Goal: Task Accomplishment & Management: Use online tool/utility

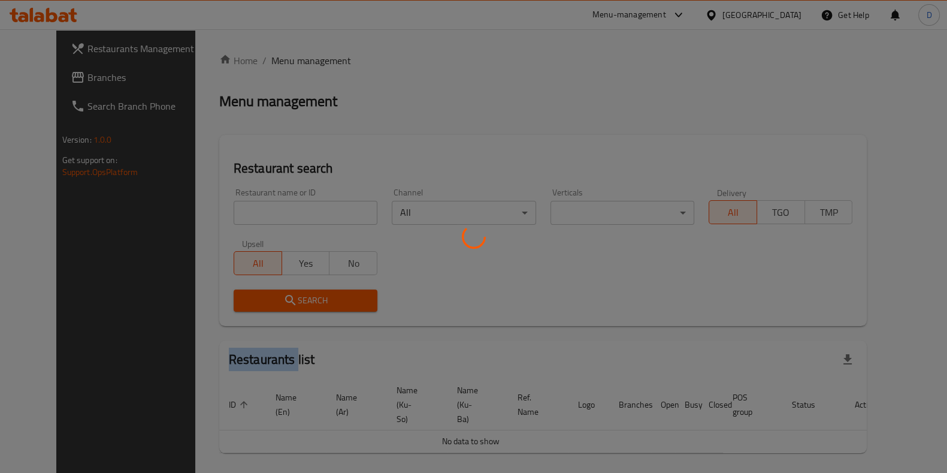
click at [262, 205] on div at bounding box center [473, 236] width 947 height 473
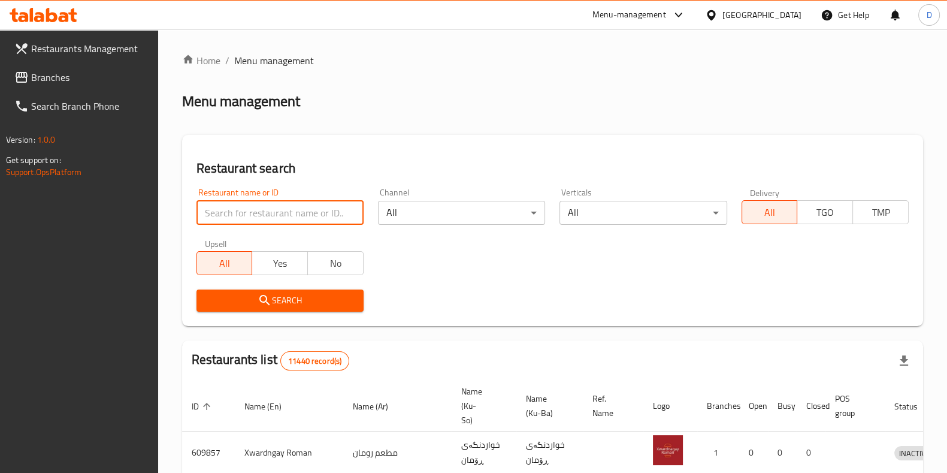
drag, startPoint x: 0, startPoint y: 0, endPoint x: 262, endPoint y: 205, distance: 332.8
click at [262, 205] on input "search" at bounding box center [279, 213] width 167 height 24
type input "azberry"
click button "Search" at bounding box center [279, 300] width 167 height 22
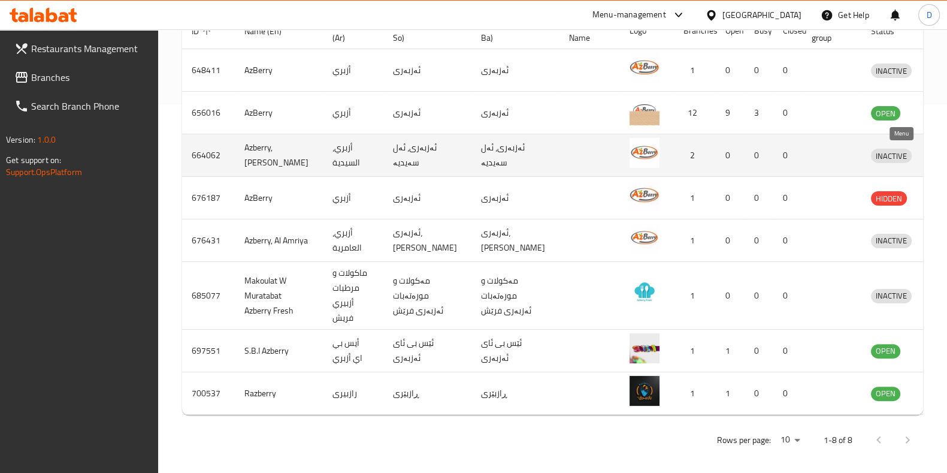
scroll to position [370, 0]
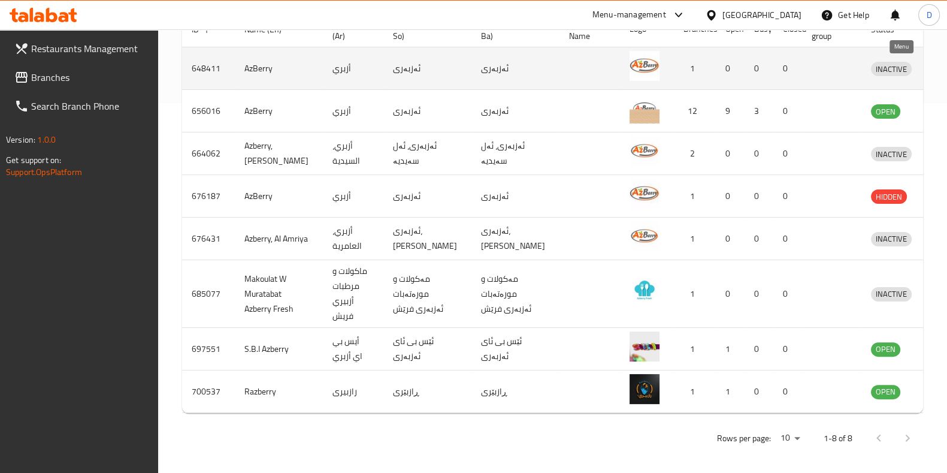
click at [936, 67] on icon "enhanced table" at bounding box center [942, 69] width 13 height 10
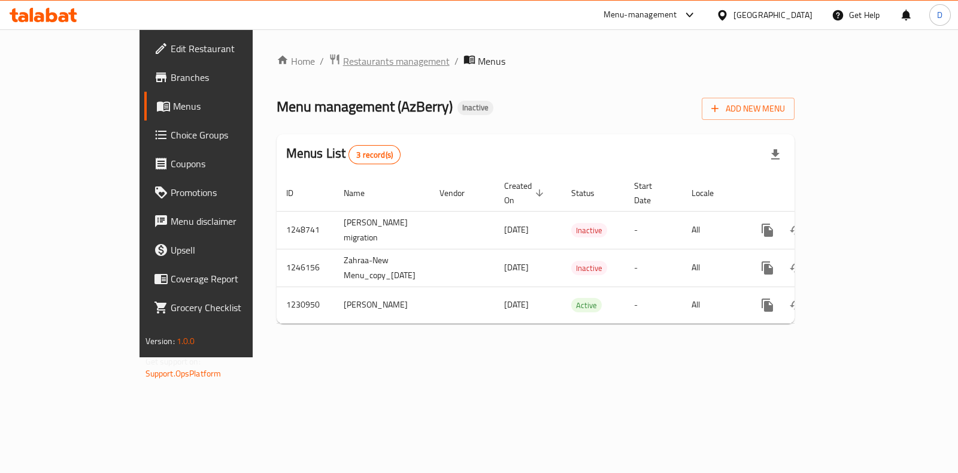
click at [343, 58] on span "Restaurants management" at bounding box center [396, 61] width 107 height 14
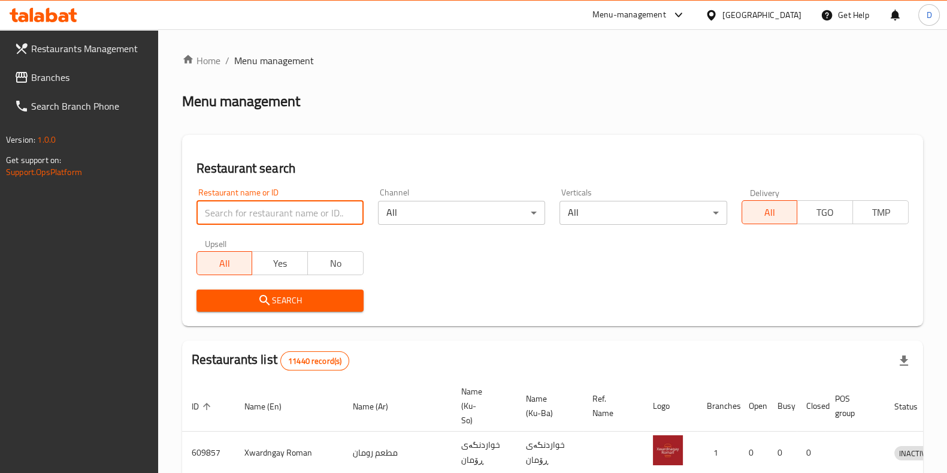
click at [344, 221] on input "search" at bounding box center [279, 213] width 167 height 24
type input "azberry"
click button "Search" at bounding box center [279, 300] width 167 height 22
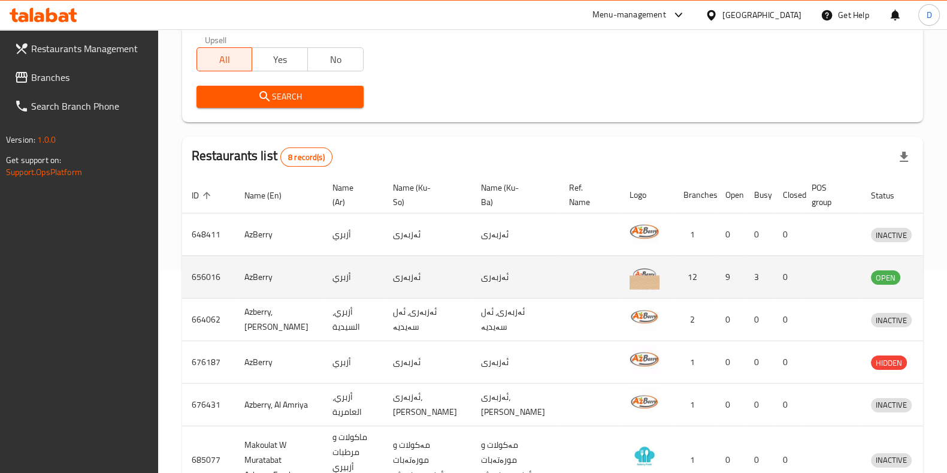
scroll to position [195, 0]
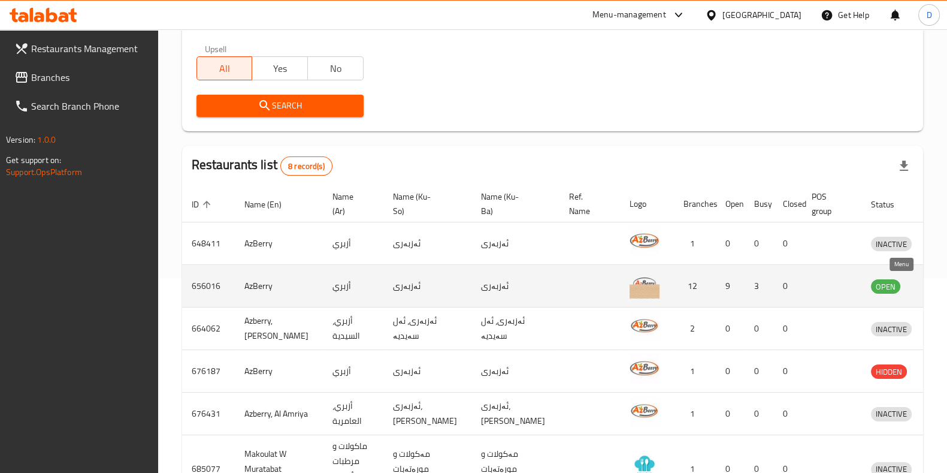
click at [935, 292] on link "enhanced table" at bounding box center [946, 285] width 22 height 14
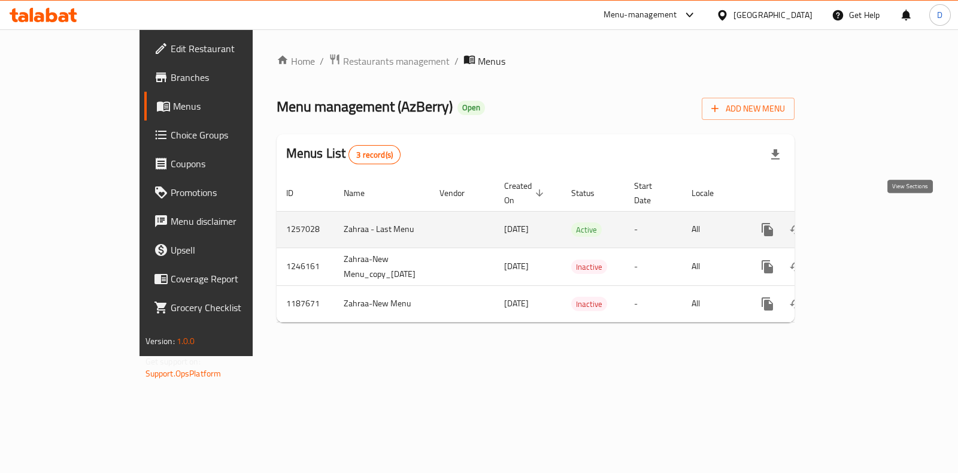
click at [868, 220] on link "enhanced table" at bounding box center [854, 229] width 29 height 29
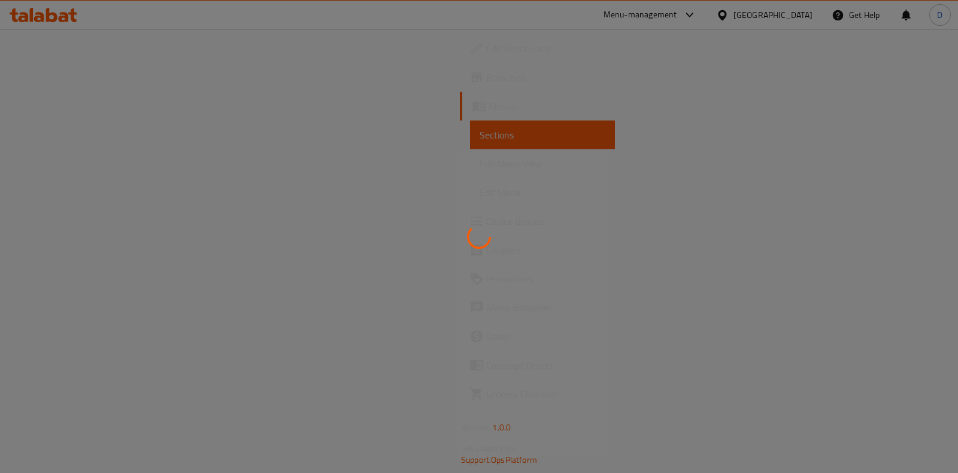
click at [645, 373] on div at bounding box center [479, 236] width 958 height 473
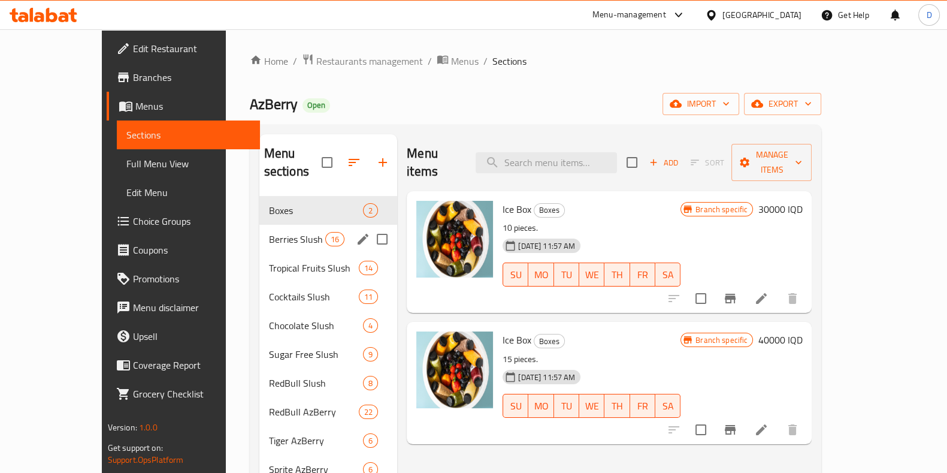
click at [266, 228] on div "Berries Slush 16" at bounding box center [328, 239] width 138 height 29
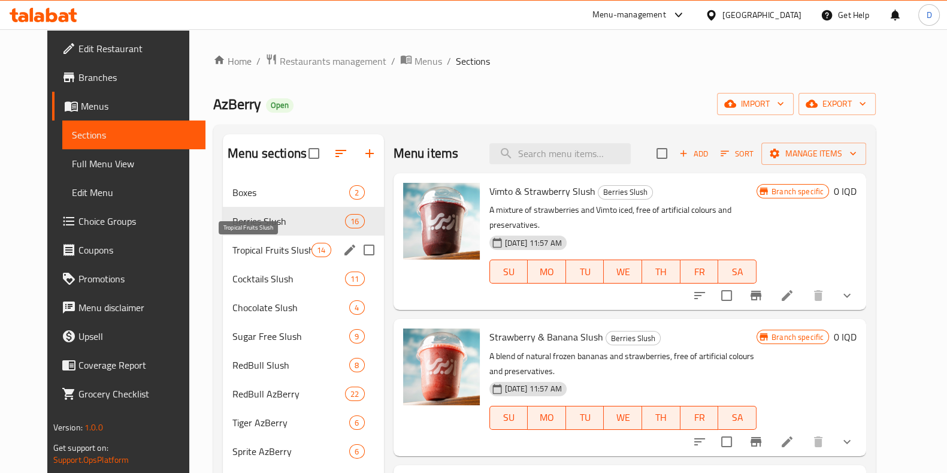
click at [250, 243] on span "Tropical Fruits Slush" at bounding box center [271, 250] width 79 height 14
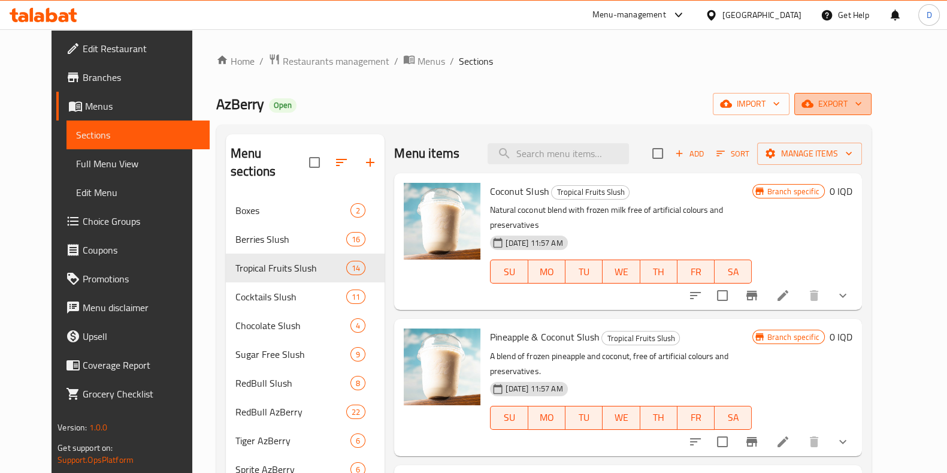
click at [862, 106] on span "export" at bounding box center [833, 103] width 58 height 15
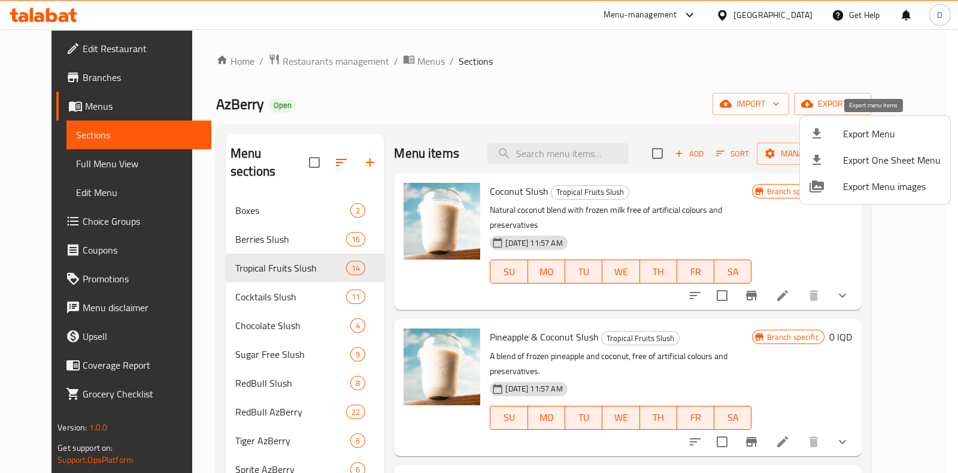
click at [882, 132] on span "Export Menu" at bounding box center [892, 133] width 98 height 14
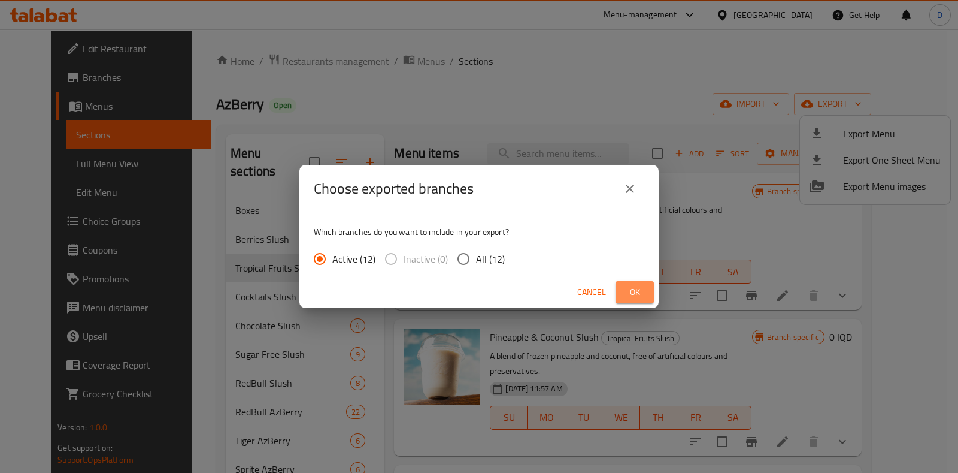
click at [644, 292] on span "Ok" at bounding box center [634, 291] width 19 height 15
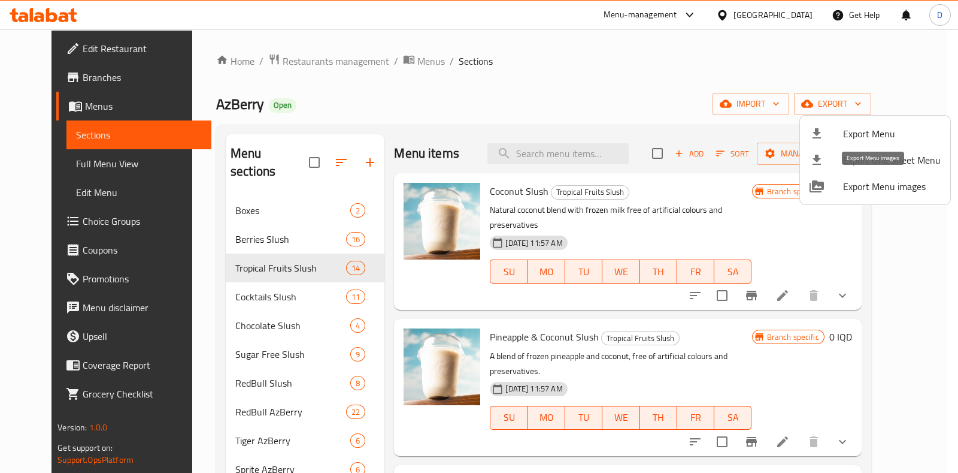
click at [862, 184] on span "Export Menu images" at bounding box center [892, 186] width 98 height 14
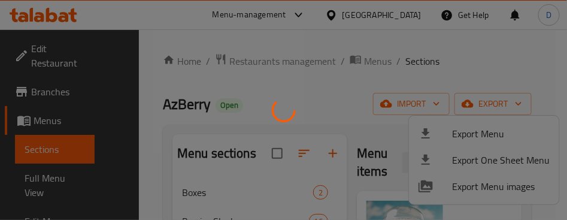
click at [320, 65] on div at bounding box center [283, 110] width 567 height 220
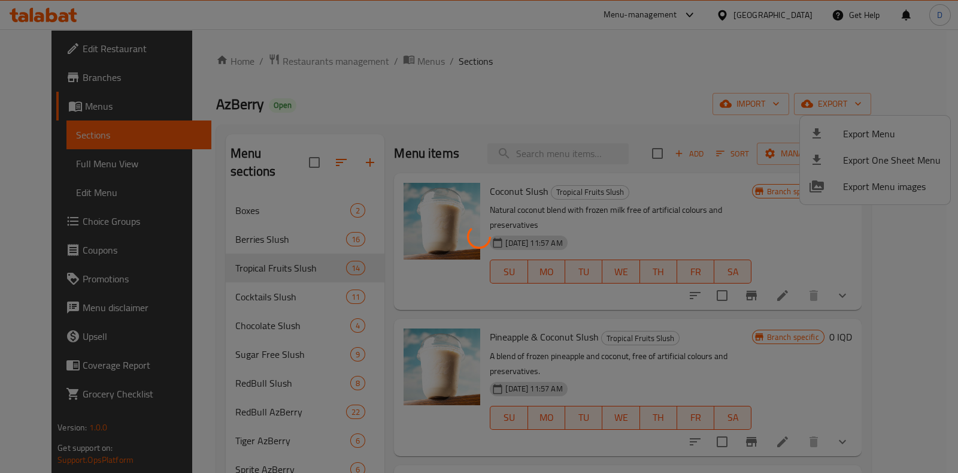
click at [553, 200] on div at bounding box center [479, 236] width 958 height 473
click at [636, 265] on div at bounding box center [479, 236] width 958 height 473
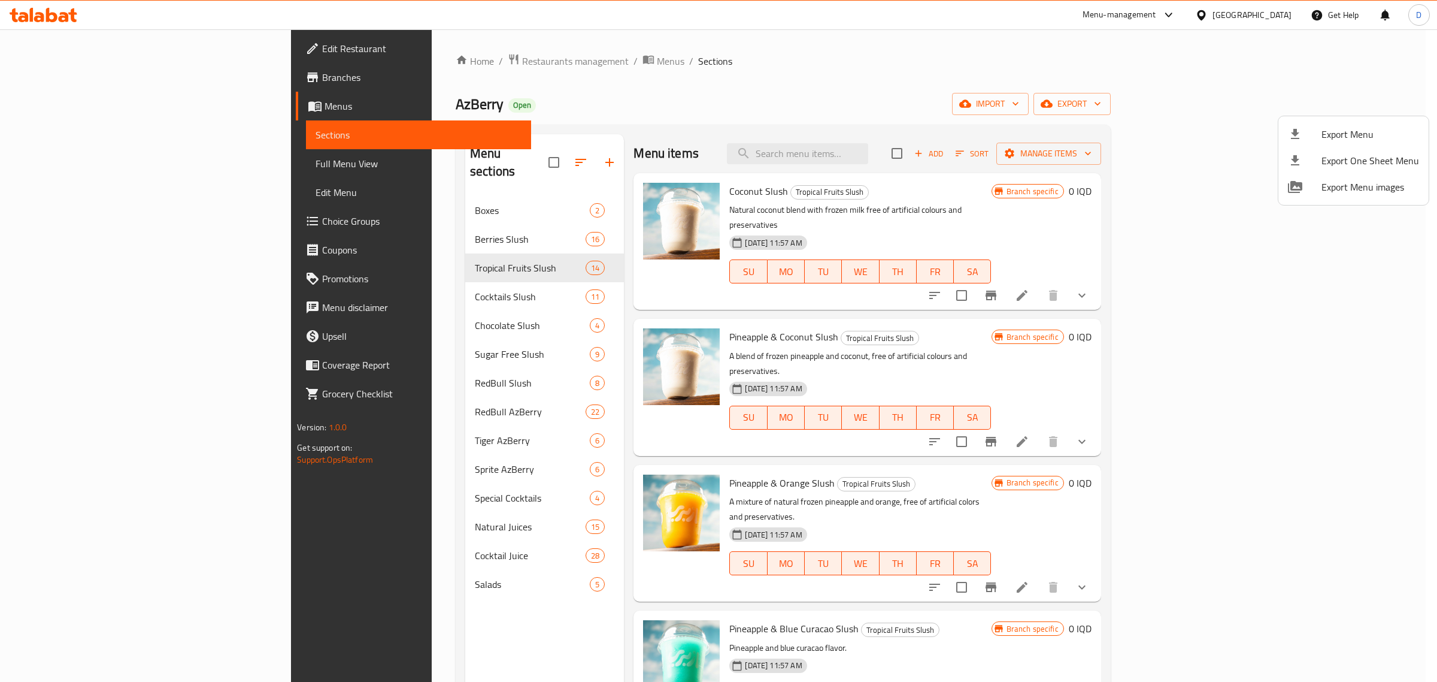
click at [483, 69] on div at bounding box center [718, 341] width 1437 height 682
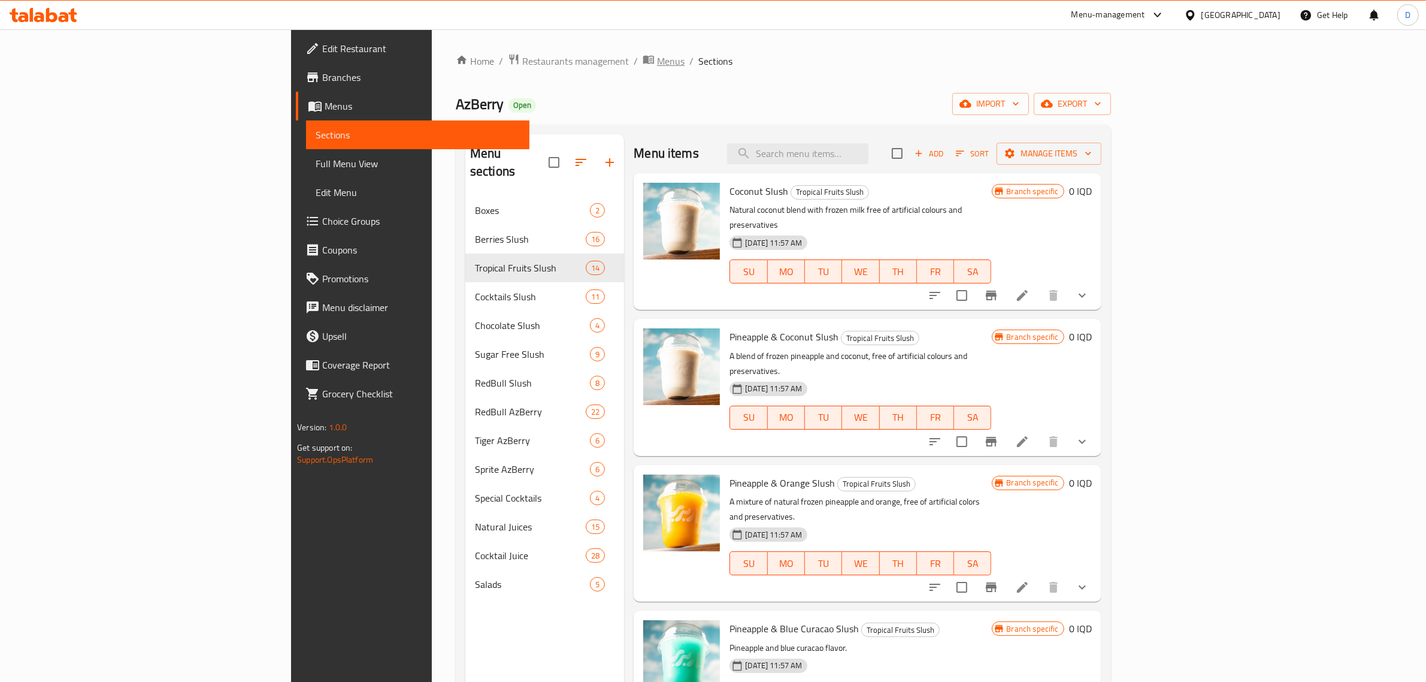
click at [657, 55] on span "Menus" at bounding box center [671, 61] width 28 height 14
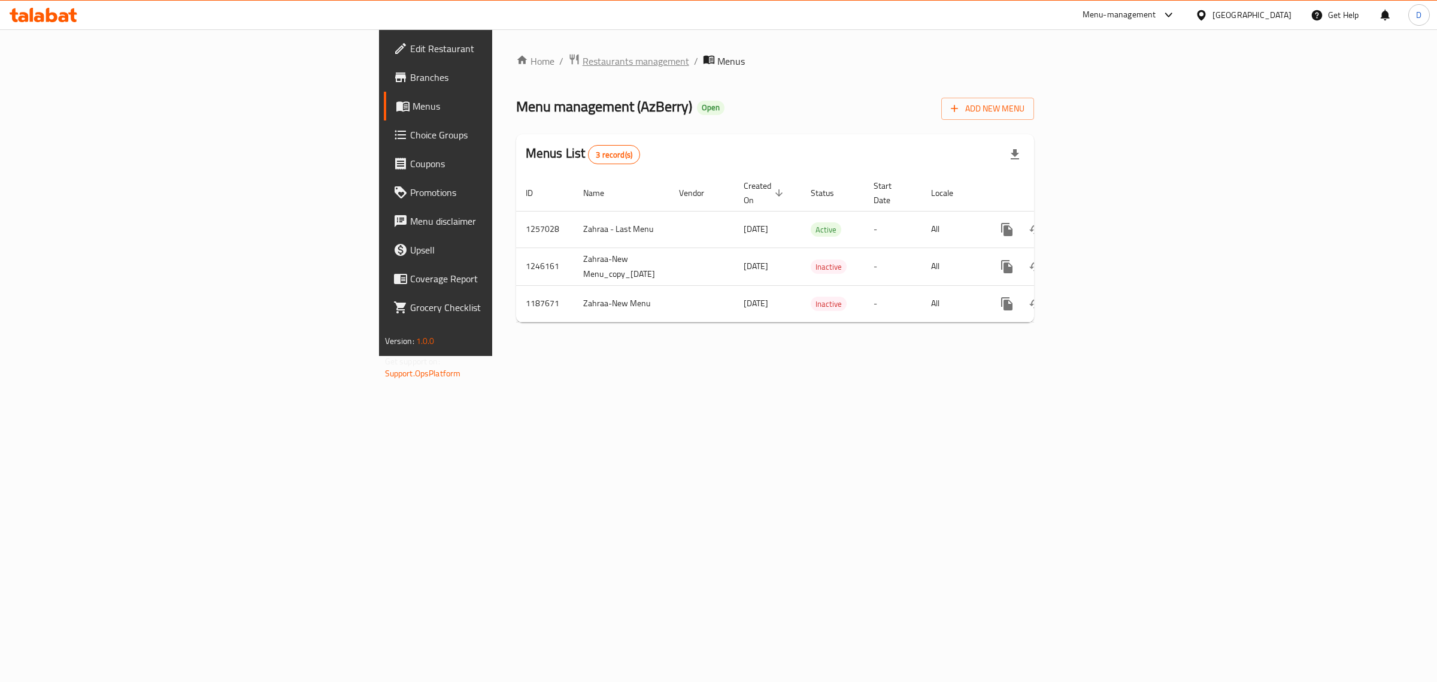
click at [583, 68] on span "Restaurants management" at bounding box center [636, 61] width 107 height 14
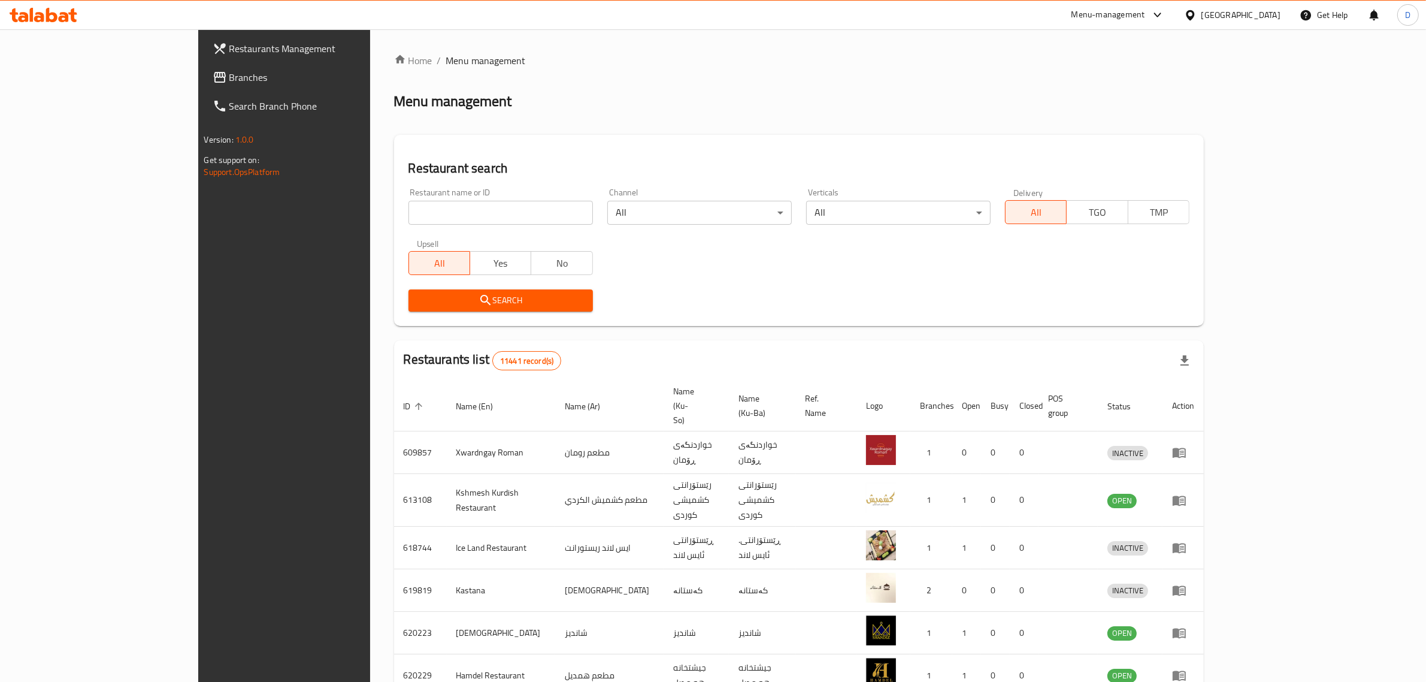
click at [475, 213] on div "Home / Menu management Menu management Restaurant search Restaurant name or ID …" at bounding box center [799, 480] width 810 height 854
click at [477, 213] on input "search" at bounding box center [500, 213] width 184 height 24
type input "azberry"
click button "Search" at bounding box center [500, 300] width 184 height 22
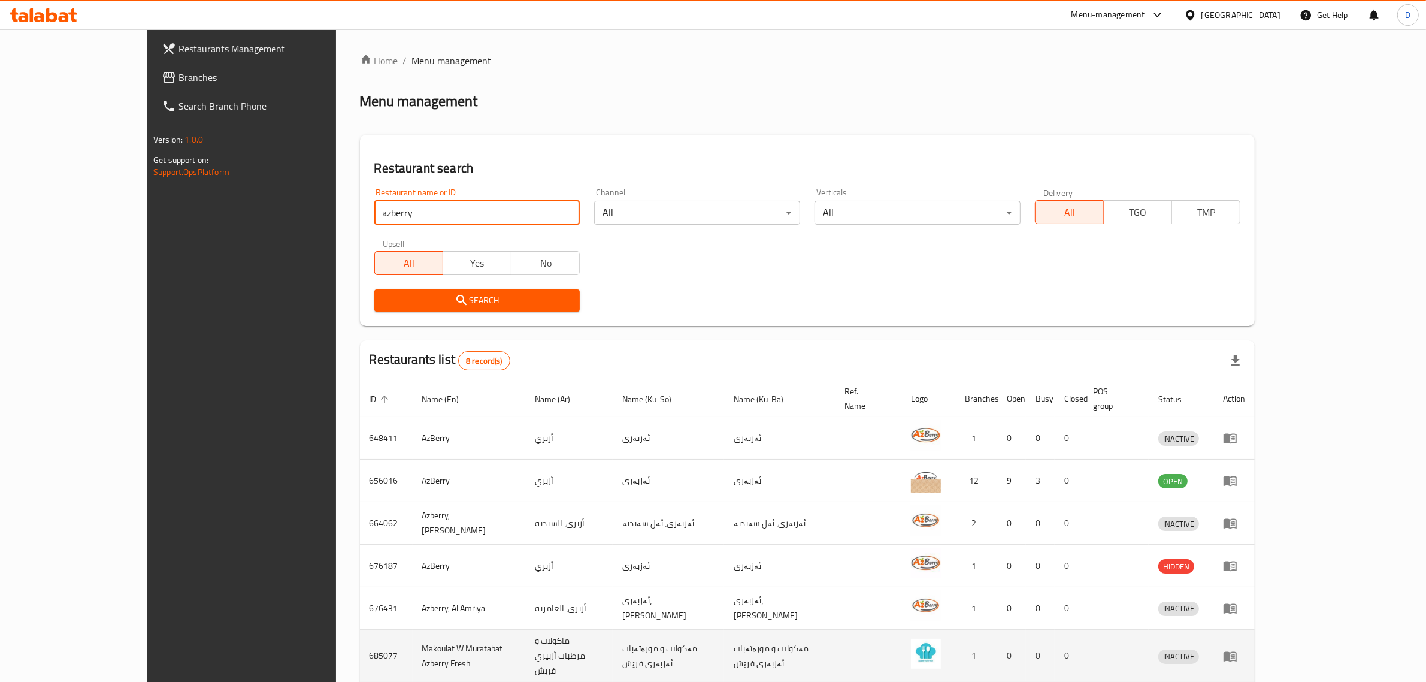
scroll to position [126, 0]
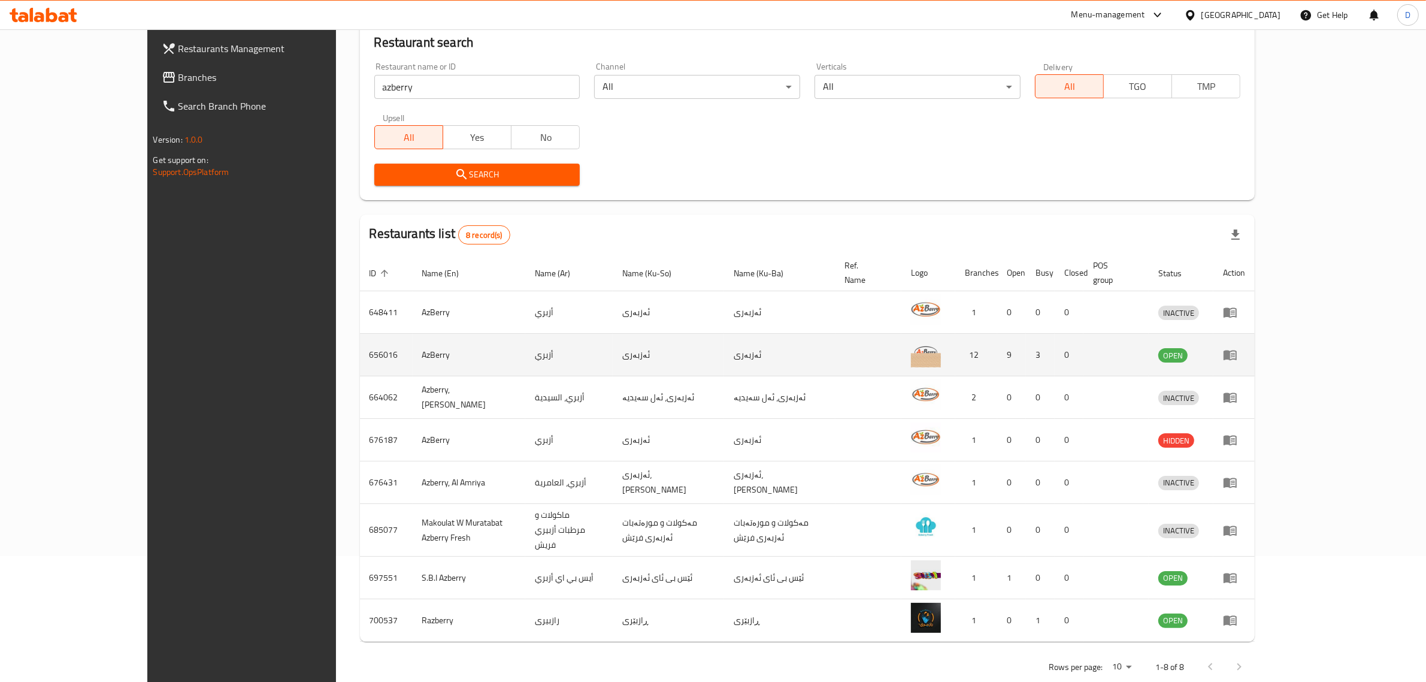
click at [360, 339] on td "656016" at bounding box center [386, 355] width 53 height 43
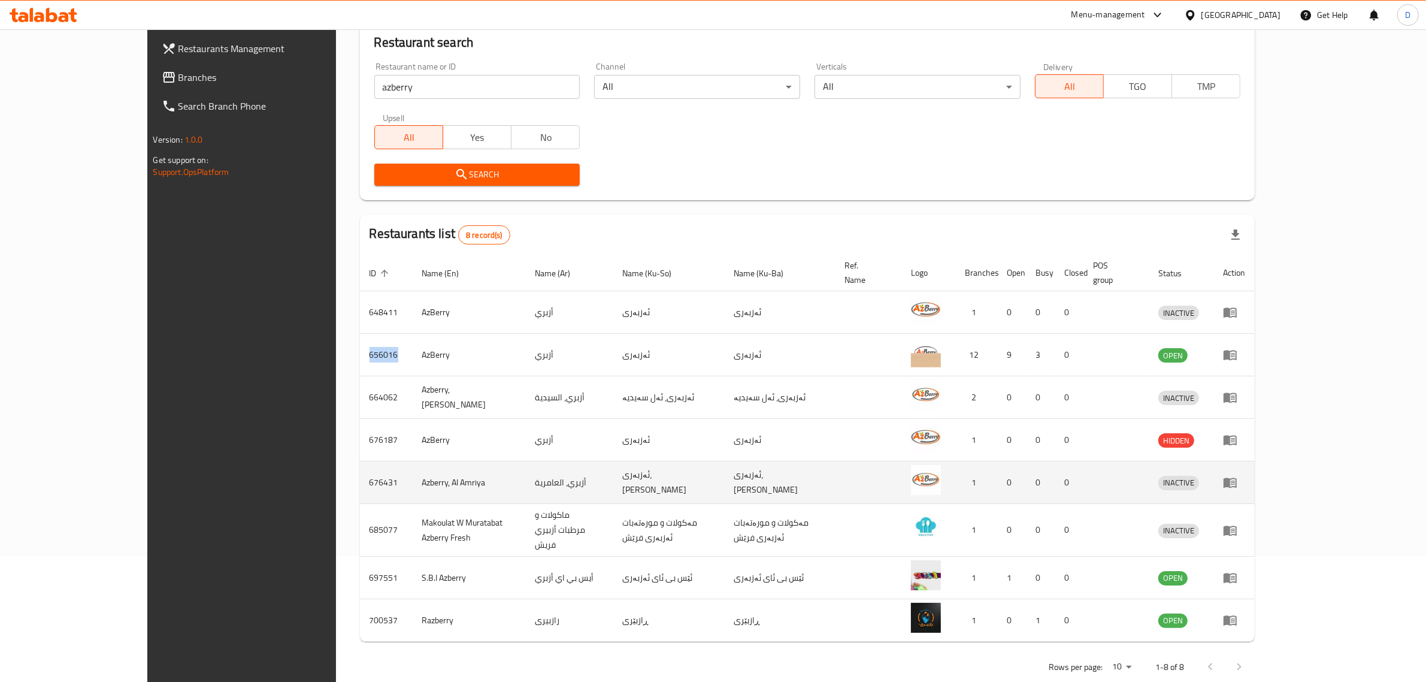
copy td "656016"
